Goal: Transaction & Acquisition: Purchase product/service

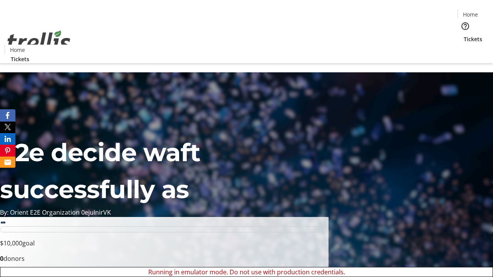
click at [471, 12] on span "Sign Up" at bounding box center [474, 10] width 22 height 9
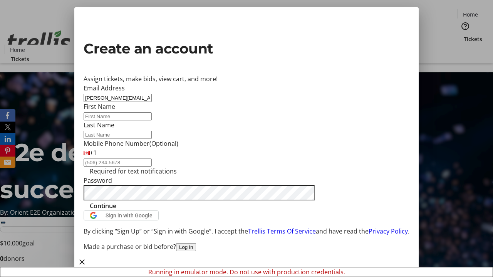
type input "[PERSON_NAME][EMAIL_ADDRESS][DOMAIN_NAME]"
type input "[PERSON_NAME]"
type input "Zboncak"
click at [116, 211] on span "Continue" at bounding box center [103, 205] width 27 height 9
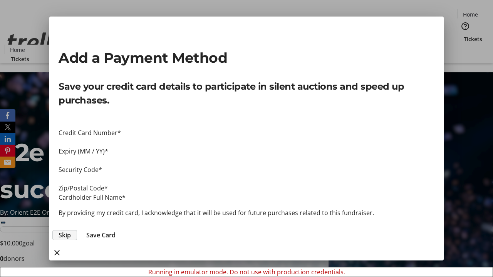
click at [71, 231] on span "Skip" at bounding box center [65, 235] width 12 height 9
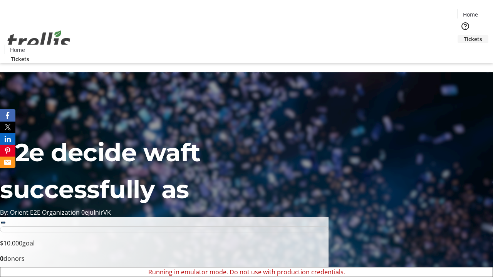
click at [464, 35] on span "Tickets" at bounding box center [473, 39] width 18 height 8
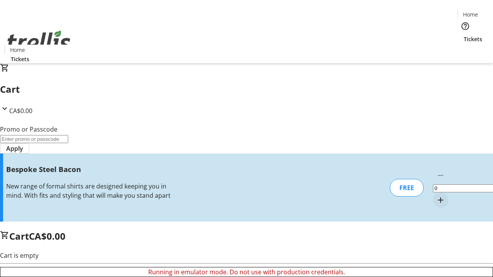
click at [436, 196] on mat-icon "Increment by one" at bounding box center [440, 200] width 9 height 9
type input "1"
